Goal: Transaction & Acquisition: Purchase product/service

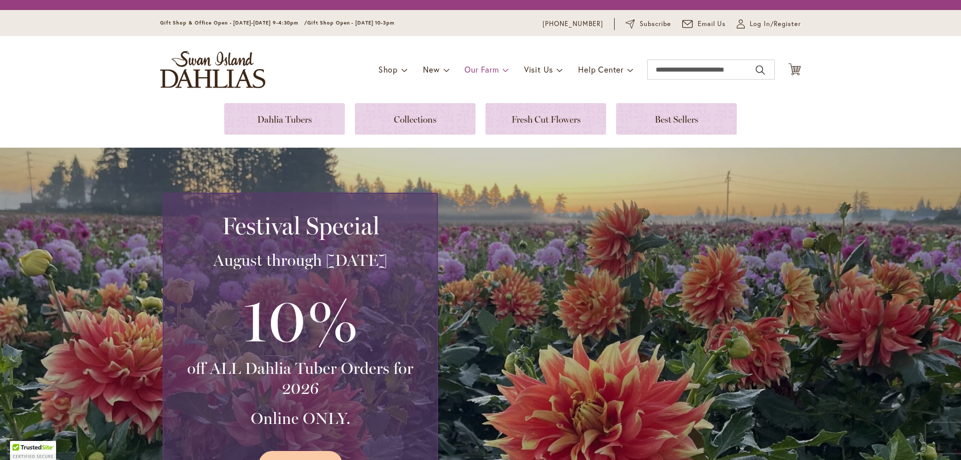
click at [479, 69] on span "Our Farm" at bounding box center [481, 69] width 34 height 11
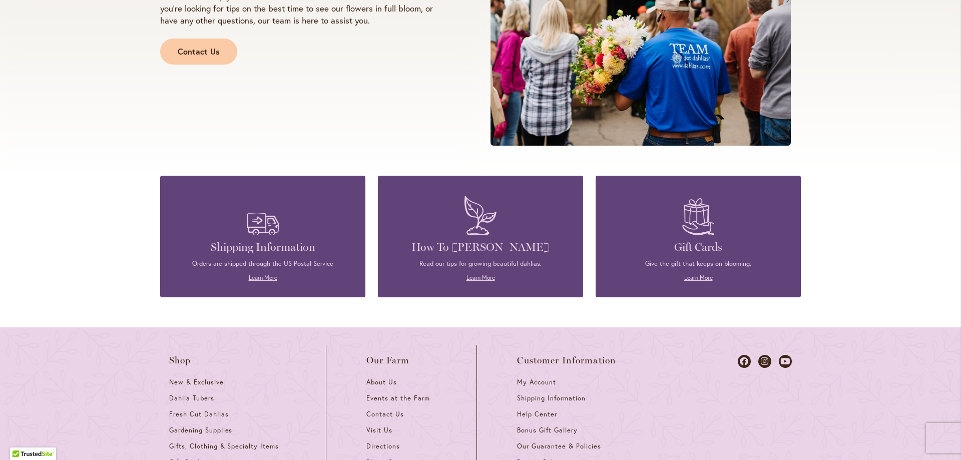
scroll to position [1257, 0]
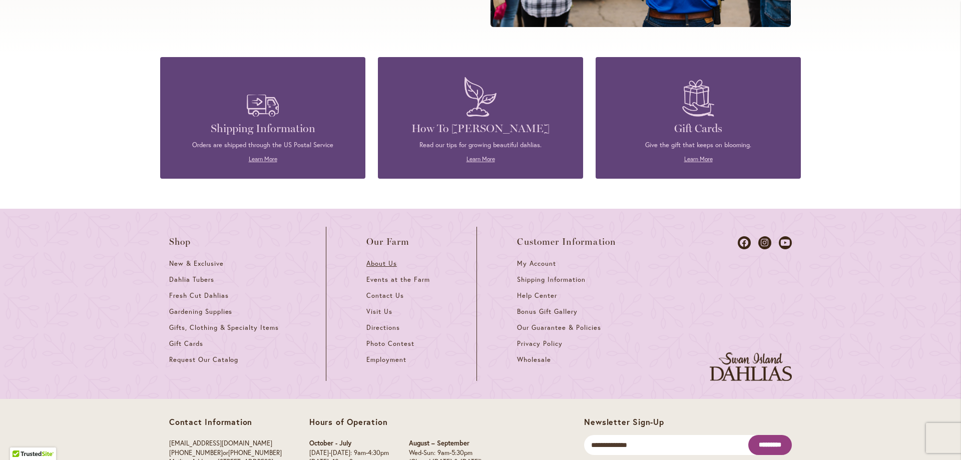
click at [384, 263] on span "About Us" at bounding box center [381, 263] width 31 height 9
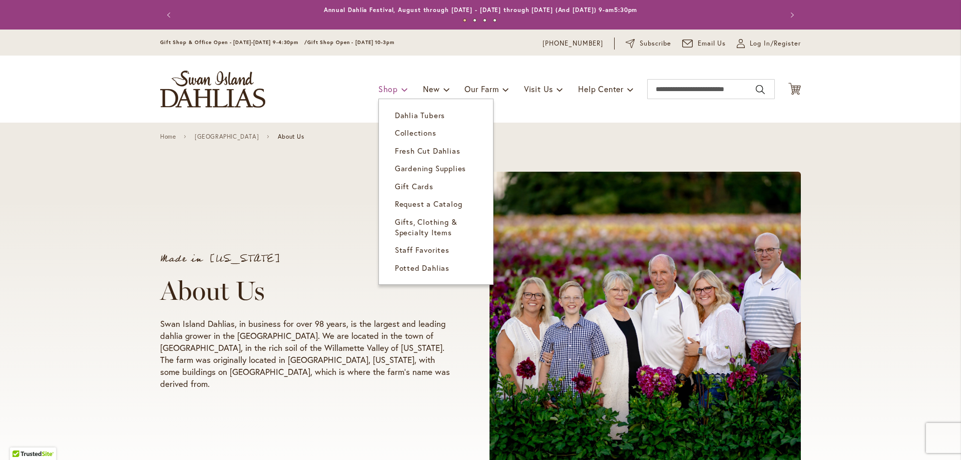
click at [383, 90] on span "Shop" at bounding box center [388, 89] width 20 height 11
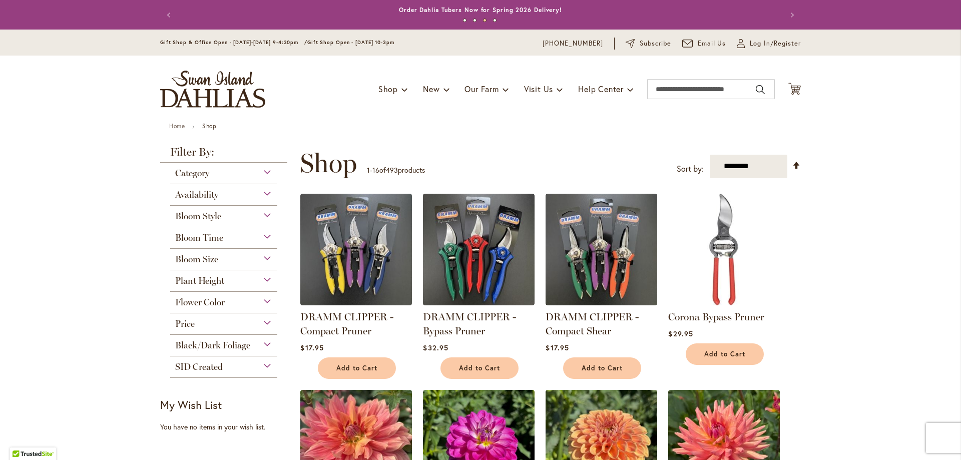
click at [252, 173] on div "Category" at bounding box center [223, 171] width 107 height 16
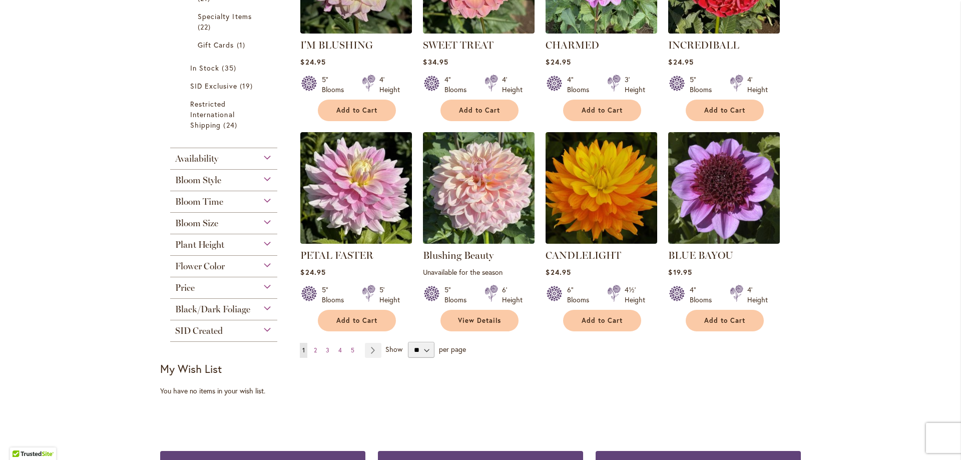
scroll to position [675, 0]
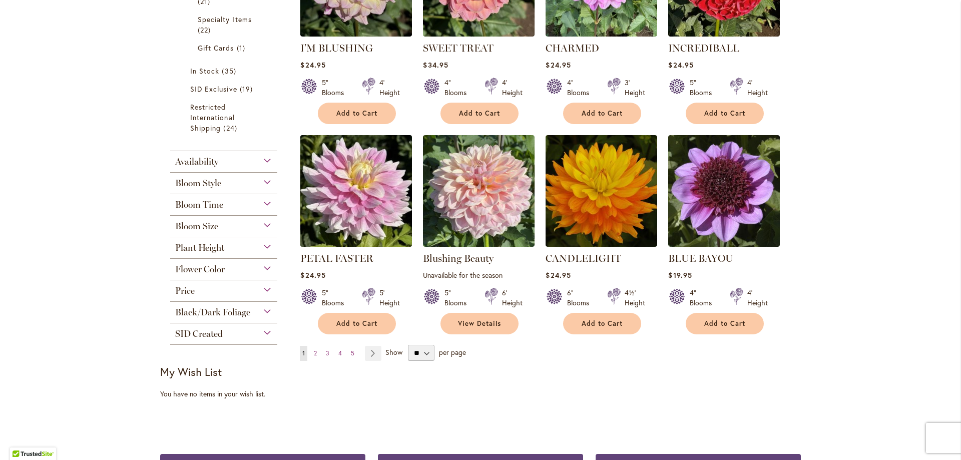
click at [341, 199] on img at bounding box center [356, 190] width 117 height 117
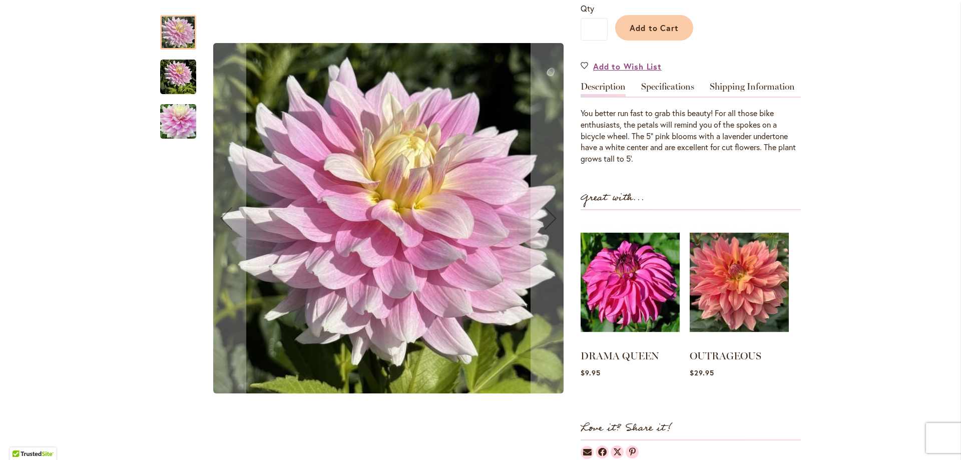
scroll to position [250, 0]
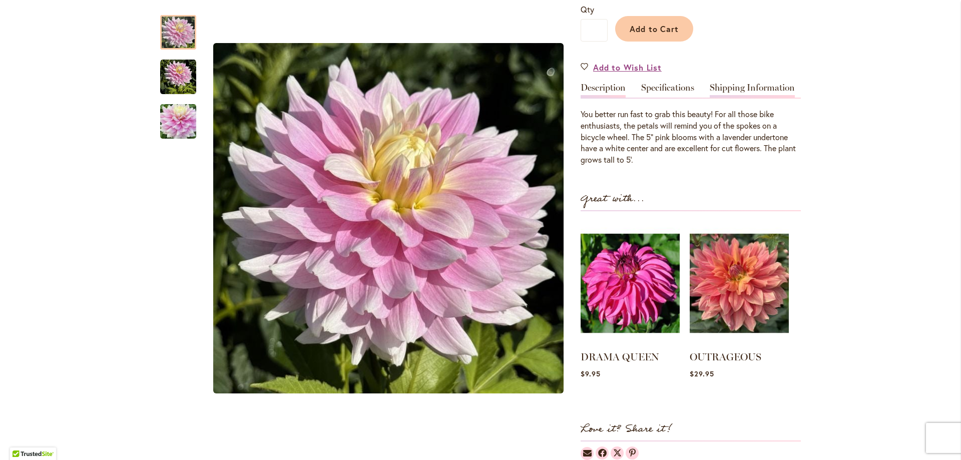
click at [737, 87] on link "Shipping Information" at bounding box center [751, 90] width 85 height 15
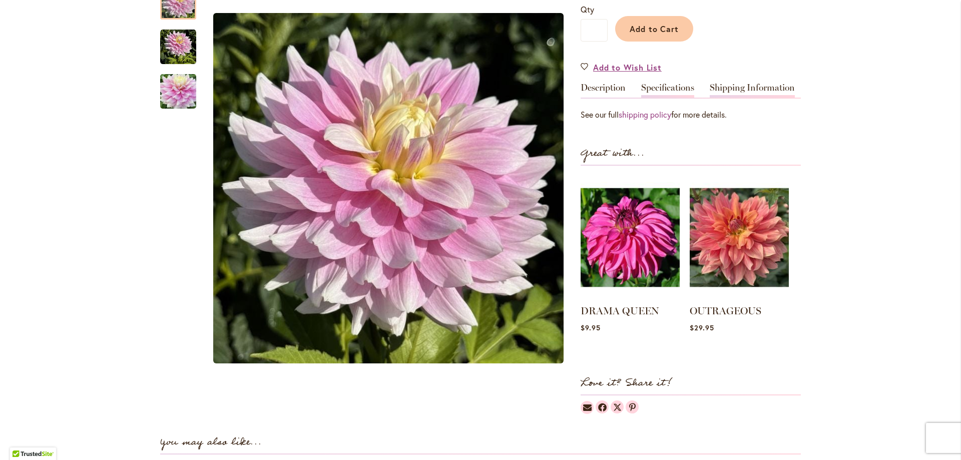
click at [662, 88] on link "Specifications" at bounding box center [667, 90] width 53 height 15
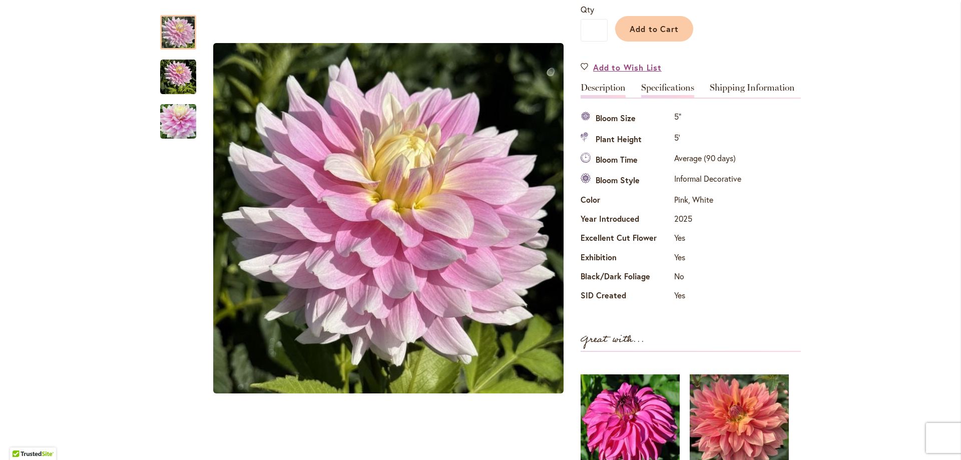
click at [603, 88] on link "Description" at bounding box center [602, 90] width 45 height 15
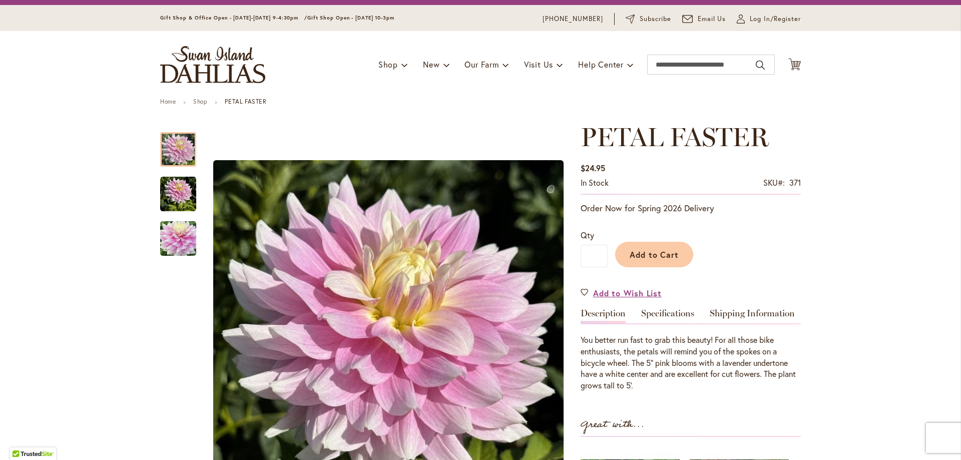
scroll to position [0, 0]
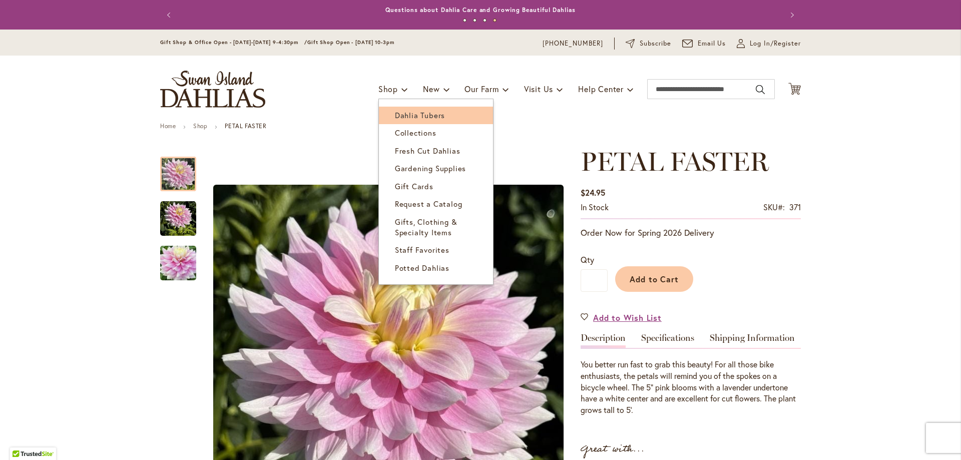
click at [396, 110] on span "Dahlia Tubers" at bounding box center [420, 115] width 50 height 10
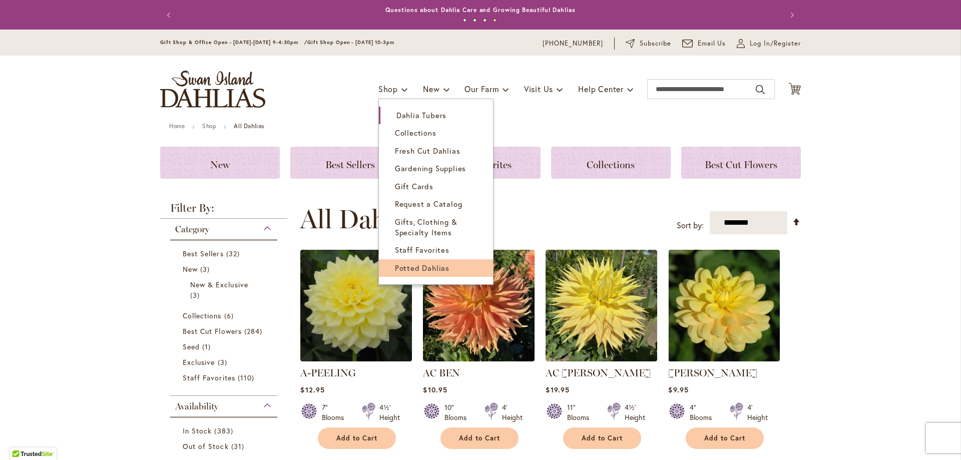
click at [405, 267] on span "Potted Dahlias" at bounding box center [422, 268] width 55 height 10
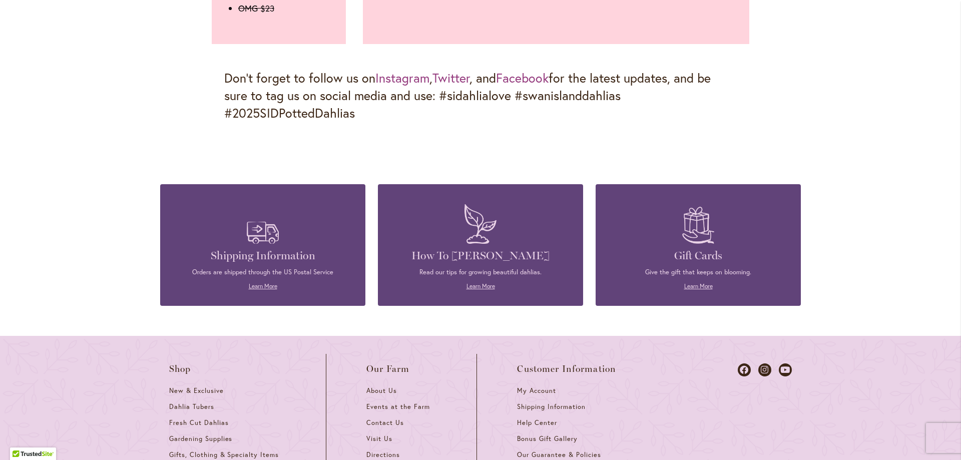
scroll to position [1376, 0]
